Goal: Use online tool/utility: Use online tool/utility

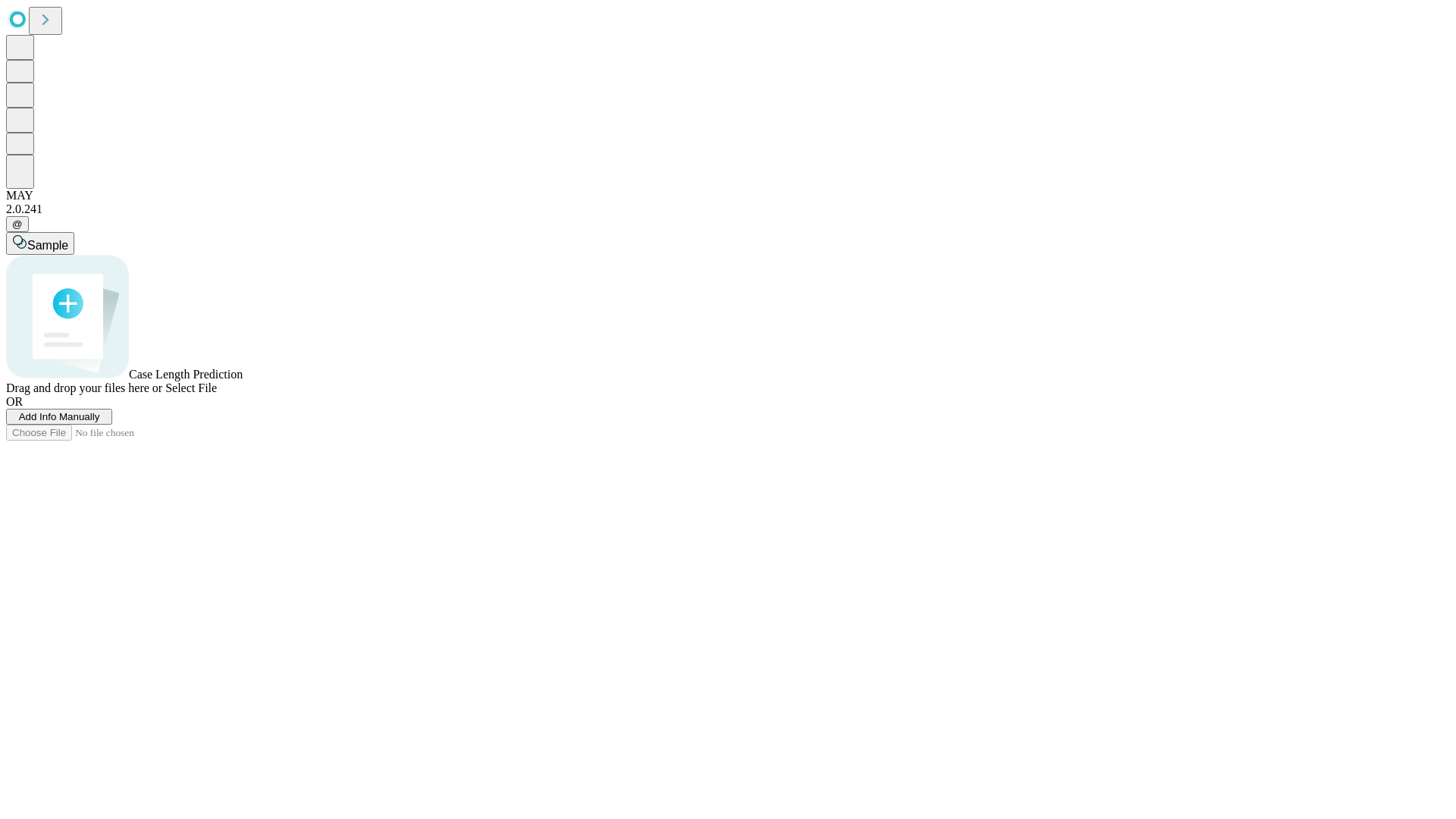
click at [217, 394] on span "Select File" at bounding box center [190, 388] width 52 height 13
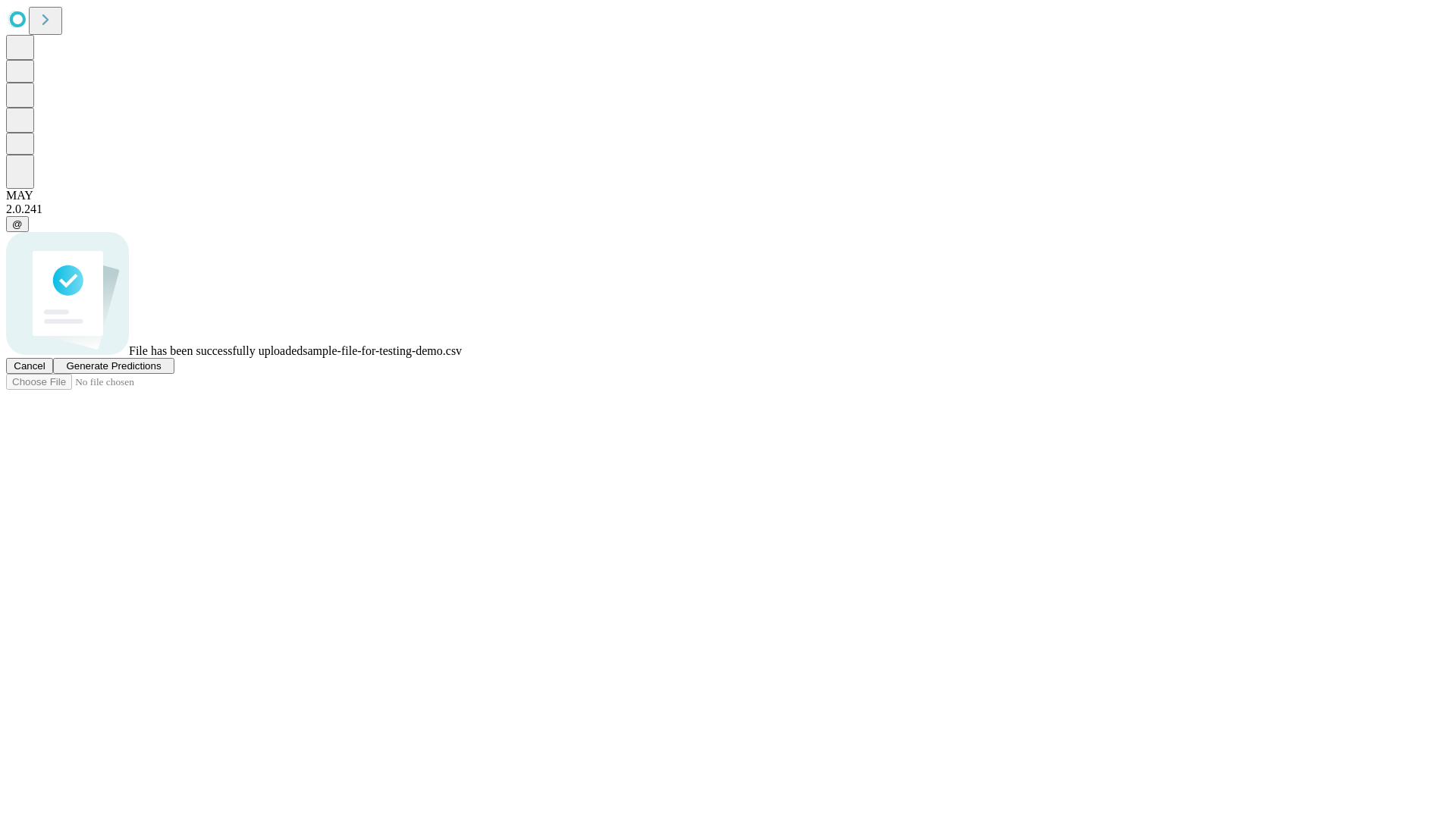
click at [161, 372] on span "Generate Predictions" at bounding box center [113, 366] width 95 height 12
